Goal: Entertainment & Leisure: Consume media (video, audio)

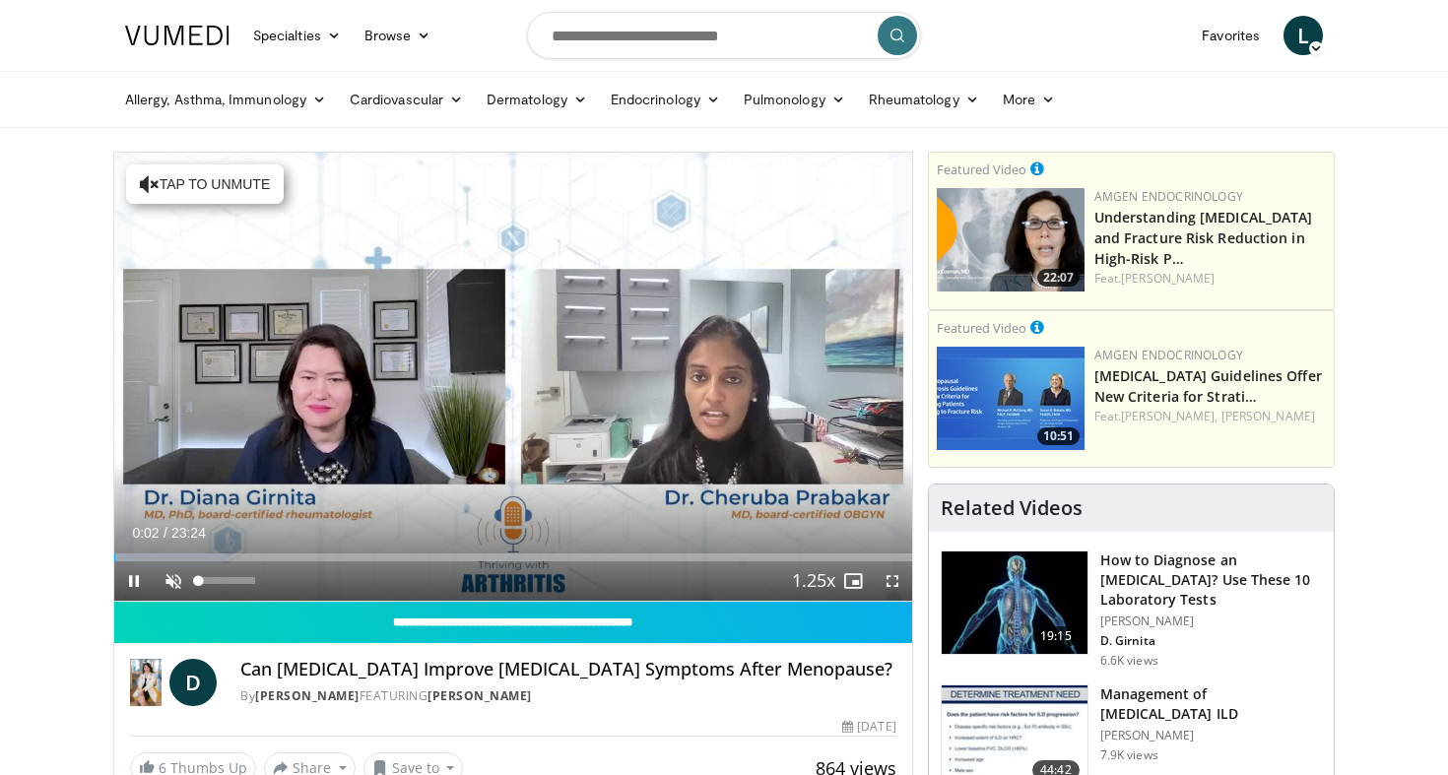
click at [170, 574] on span "Video Player" at bounding box center [173, 580] width 39 height 39
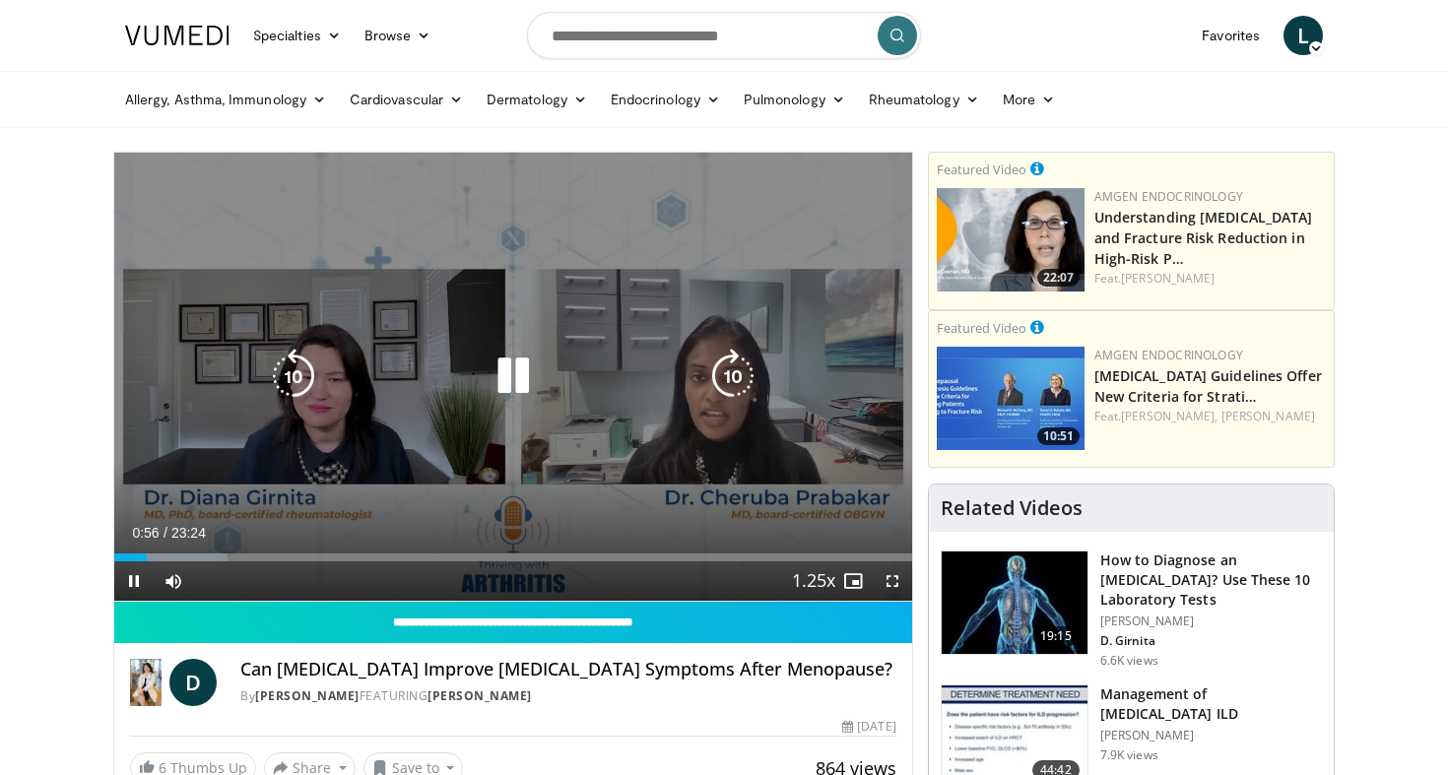
click at [518, 383] on icon "Video Player" at bounding box center [513, 376] width 55 height 55
click at [534, 383] on icon "Video Player" at bounding box center [513, 376] width 55 height 55
click at [508, 375] on icon "Video Player" at bounding box center [513, 376] width 55 height 55
